Goal: Navigation & Orientation: Understand site structure

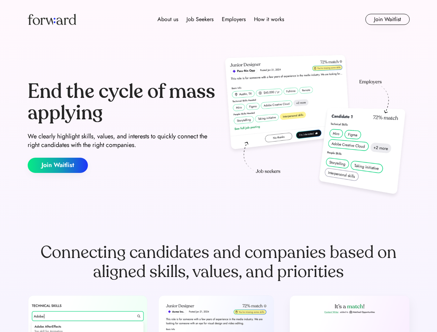
click at [218, 166] on div "End the cycle of mass applying We clearly highlight skills, values, and interes…" at bounding box center [219, 127] width 382 height 149
click at [219, 19] on div "About us Job Seekers Employers How it works" at bounding box center [220, 19] width 273 height 8
click at [52, 19] on img at bounding box center [52, 19] width 48 height 11
click at [221, 19] on div "About us Job Seekers Employers How it works" at bounding box center [220, 19] width 273 height 8
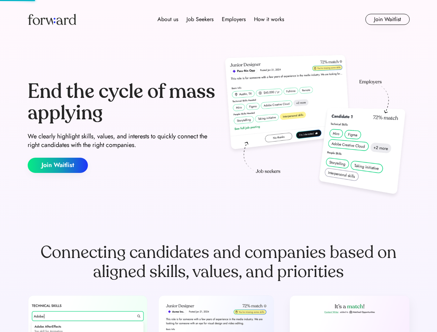
click at [168, 19] on div "About us" at bounding box center [167, 19] width 21 height 8
click at [200, 19] on div "Job Seekers" at bounding box center [199, 19] width 27 height 8
click at [233, 19] on div "Employers" at bounding box center [234, 19] width 24 height 8
click at [268, 19] on div "How it works" at bounding box center [269, 19] width 30 height 8
click at [387, 19] on button "Join Waitlist" at bounding box center [387, 19] width 44 height 11
